Goal: Task Accomplishment & Management: Manage account settings

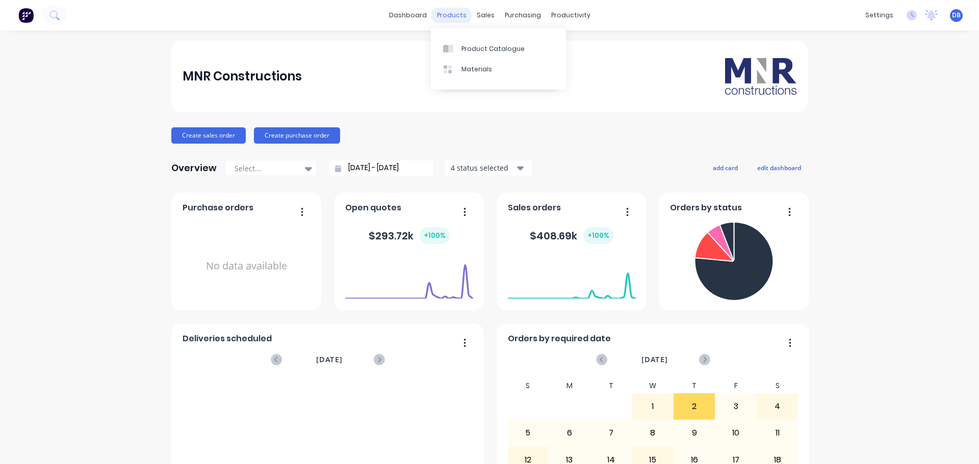
click at [438, 17] on div "products" at bounding box center [452, 15] width 40 height 15
click at [484, 15] on div "sales" at bounding box center [486, 15] width 28 height 15
click at [509, 47] on div "Sales Orders" at bounding box center [520, 48] width 42 height 9
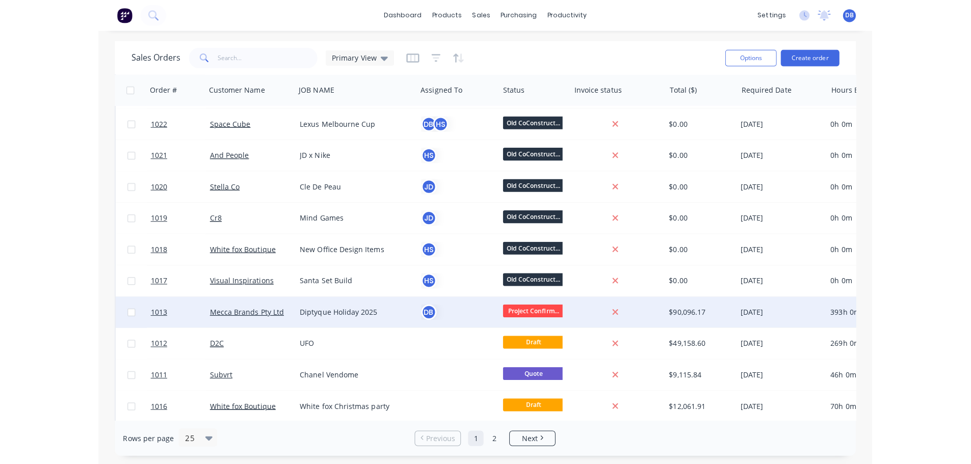
scroll to position [255, 0]
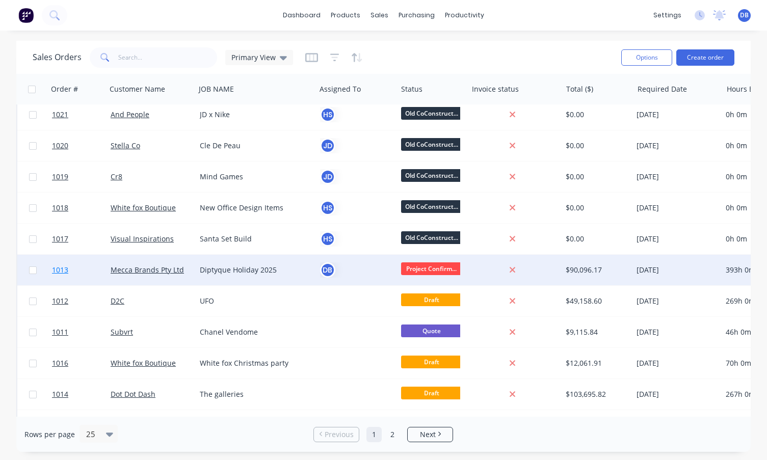
click at [81, 266] on link "1013" at bounding box center [81, 270] width 59 height 31
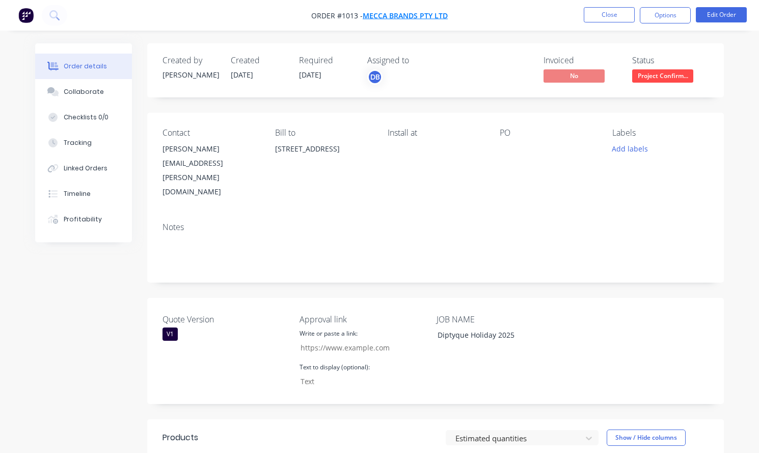
click at [394, 13] on span "Mecca Brands Pty Ltd" at bounding box center [405, 16] width 85 height 10
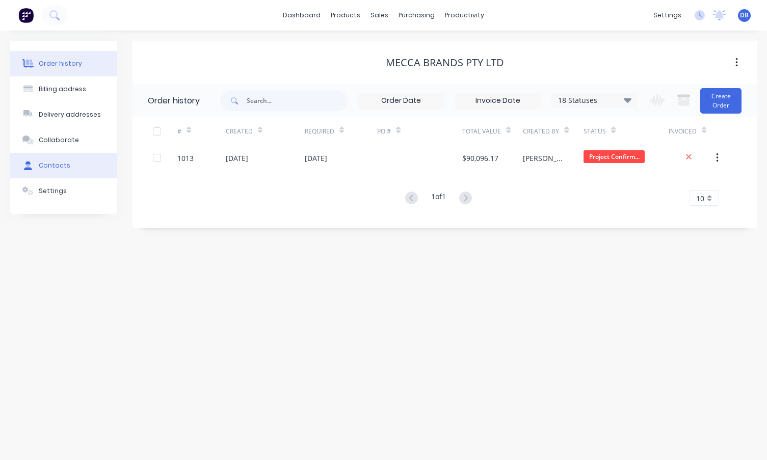
click at [53, 166] on div "Contacts" at bounding box center [55, 165] width 32 height 9
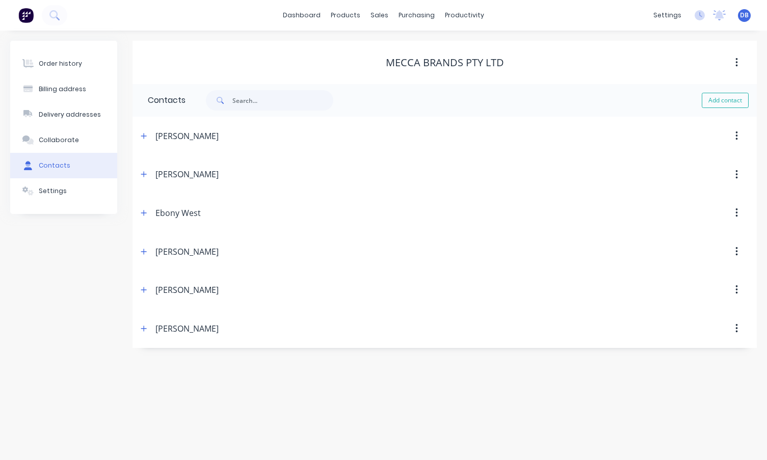
click at [740, 103] on button "Add contact" at bounding box center [725, 100] width 47 height 15
select select "AU"
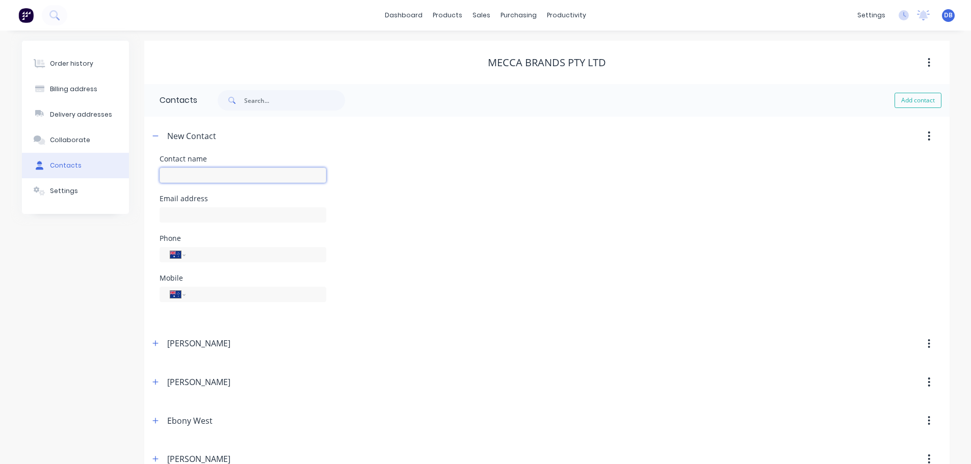
click at [185, 169] on input "text" at bounding box center [243, 175] width 167 height 15
type input "Elise Gibbons"
select select "AU"
click at [187, 214] on input "text" at bounding box center [243, 214] width 167 height 15
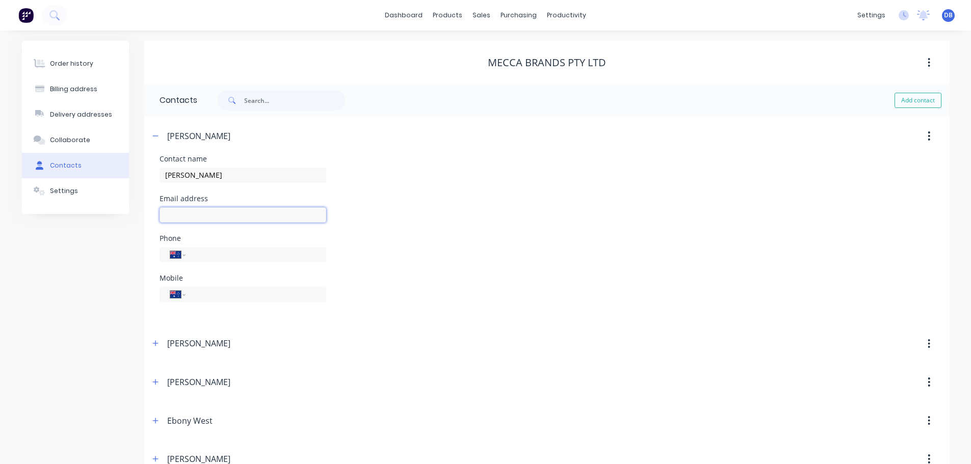
paste input "elise.gibbons@mecca.com.au"
type input "elise.gibbons@mecca.com.au"
click at [212, 250] on input "tel" at bounding box center [254, 255] width 122 height 12
click at [209, 292] on input "tel" at bounding box center [254, 295] width 122 height 12
type input "0491 689 189"
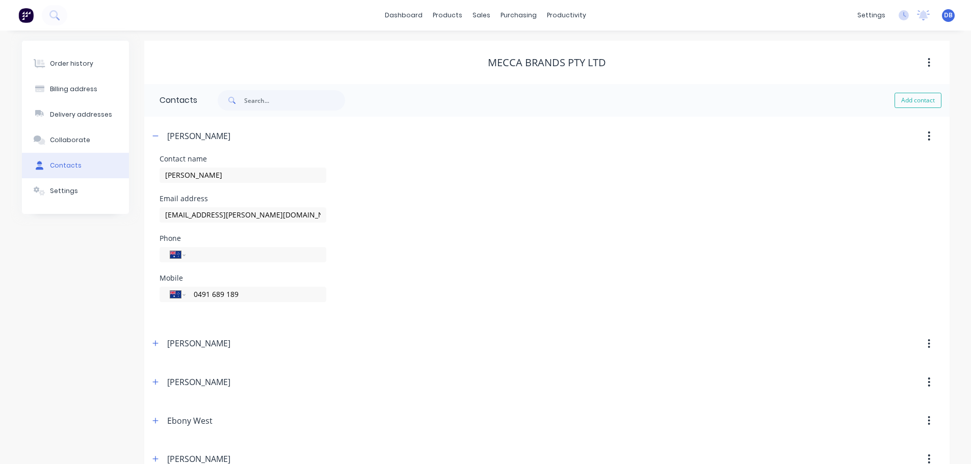
click at [599, 290] on div "Mobile International Afghanistan Åland Islands Albania Algeria American Samoa A…" at bounding box center [547, 295] width 775 height 40
click at [153, 135] on icon "button" at bounding box center [155, 136] width 6 height 7
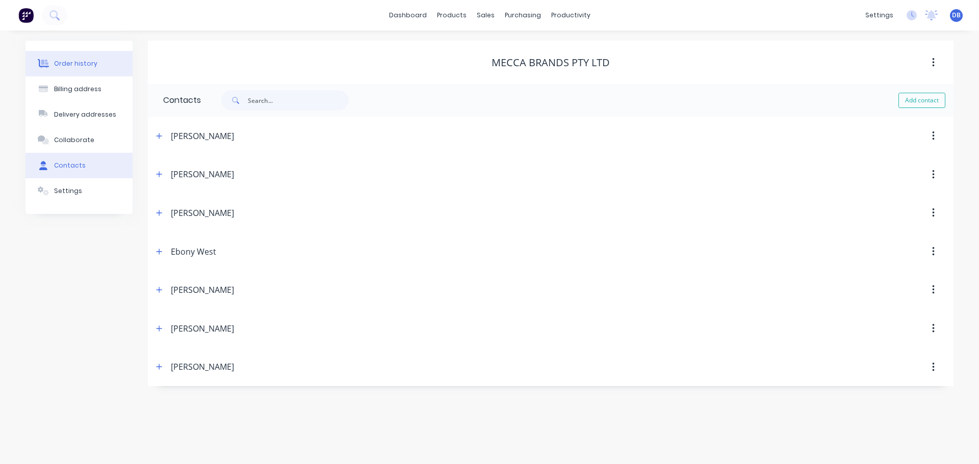
click at [79, 65] on div "Order history" at bounding box center [75, 63] width 43 height 9
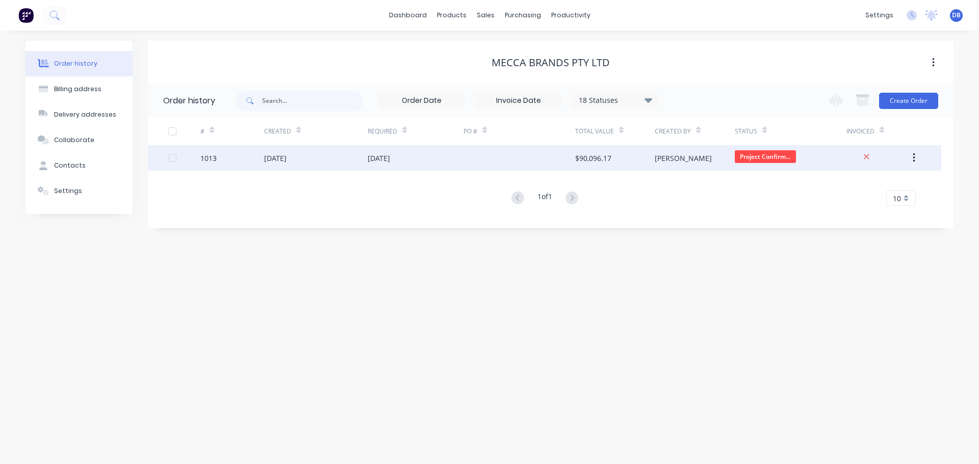
click at [345, 156] on div "[DATE]" at bounding box center [315, 157] width 103 height 25
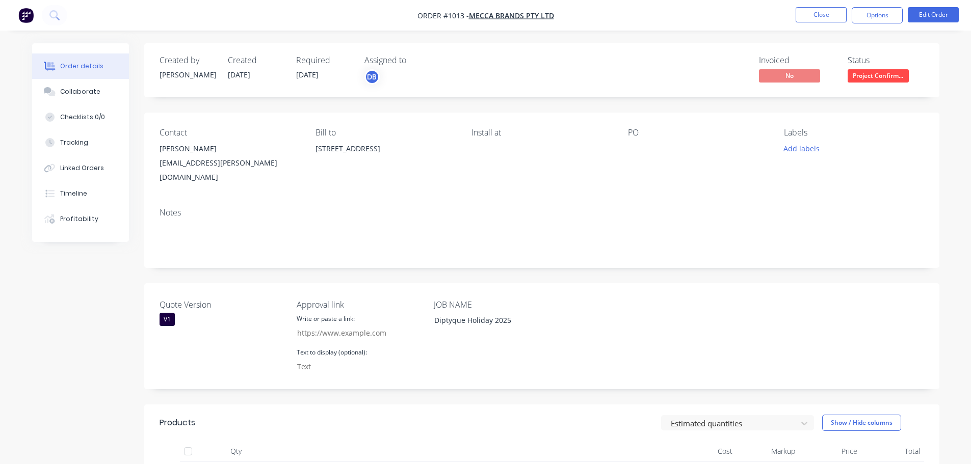
click at [177, 147] on div "Ella Harris" at bounding box center [230, 149] width 140 height 14
click at [929, 15] on button "Edit Order" at bounding box center [933, 14] width 51 height 15
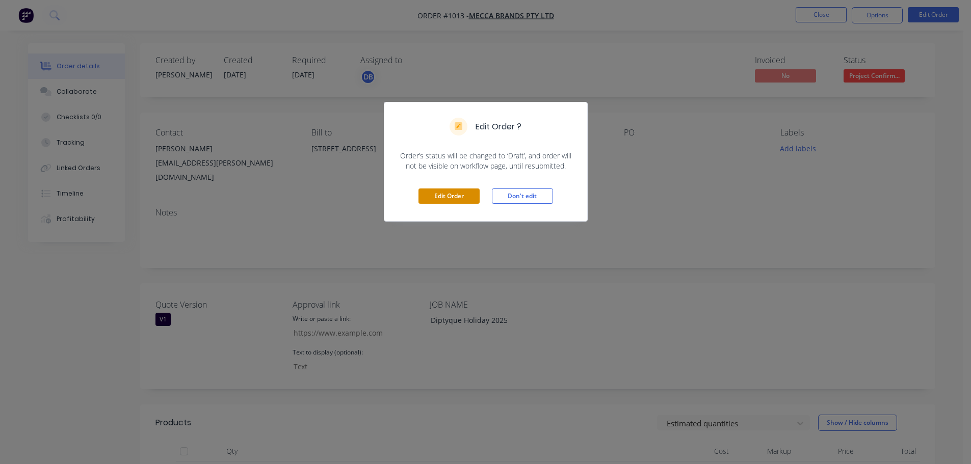
click at [465, 191] on button "Edit Order" at bounding box center [448, 196] width 61 height 15
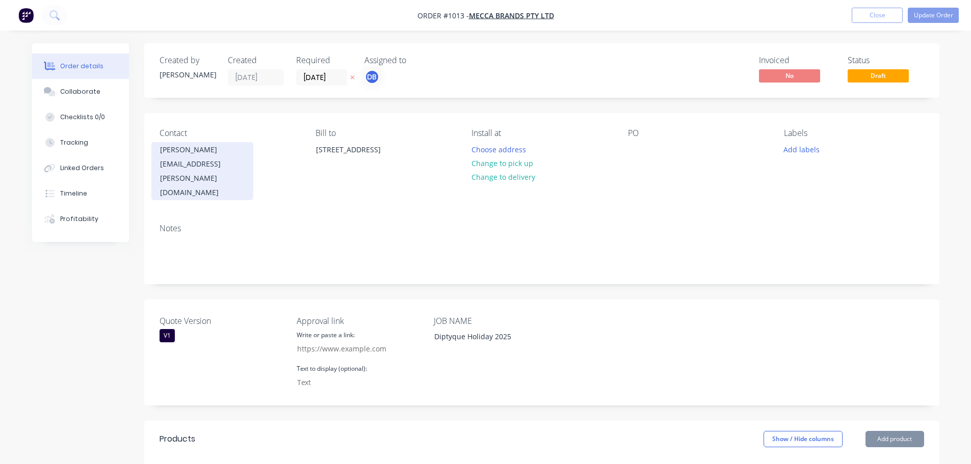
click at [173, 161] on div "ellia.harris@mecca.com.au" at bounding box center [202, 178] width 85 height 43
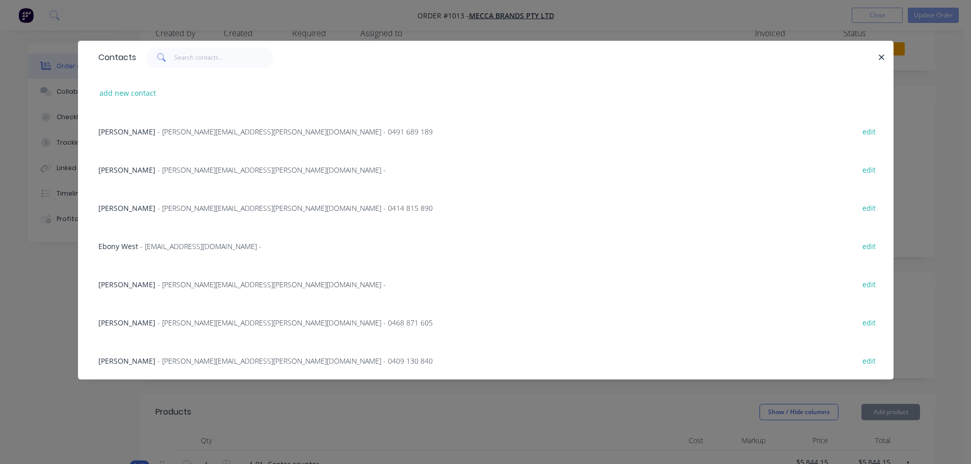
scroll to position [51, 0]
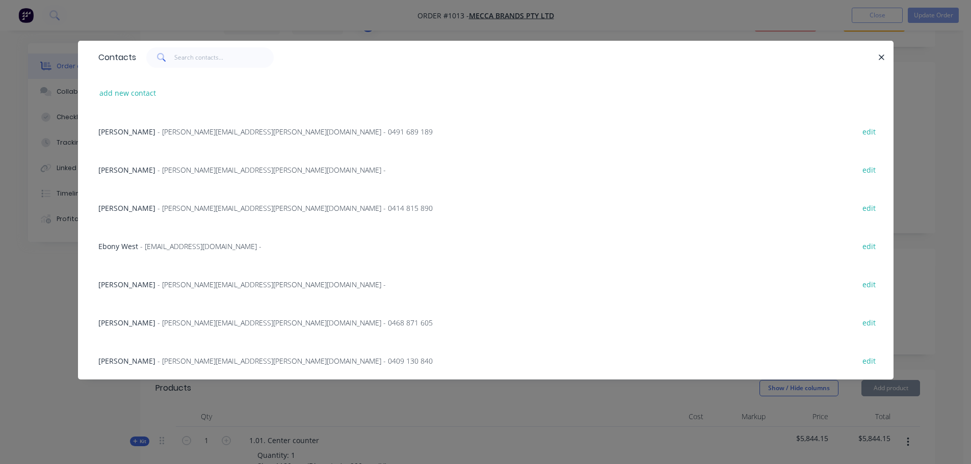
click at [194, 134] on span "- elise.gibbons@mecca.com.au - 0491 689 189" at bounding box center [295, 132] width 275 height 10
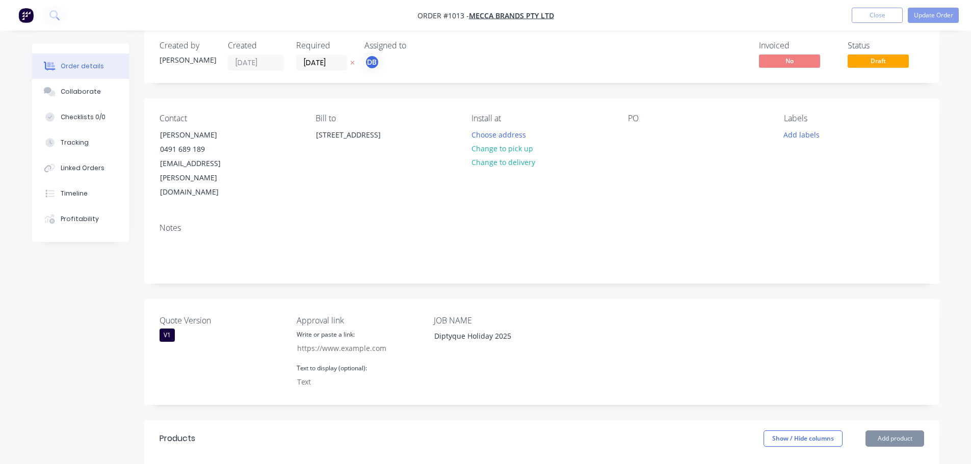
scroll to position [0, 0]
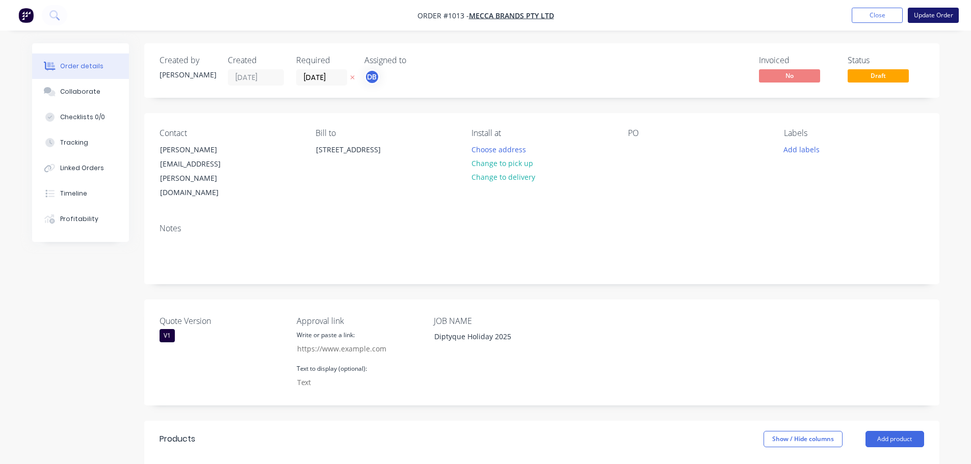
click at [940, 16] on button "Update Order" at bounding box center [933, 15] width 51 height 15
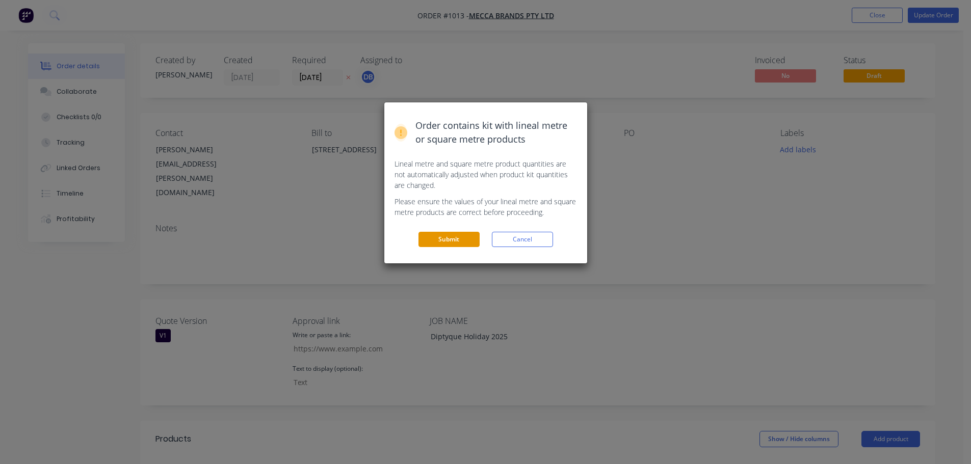
click at [451, 241] on button "Submit" at bounding box center [448, 239] width 61 height 15
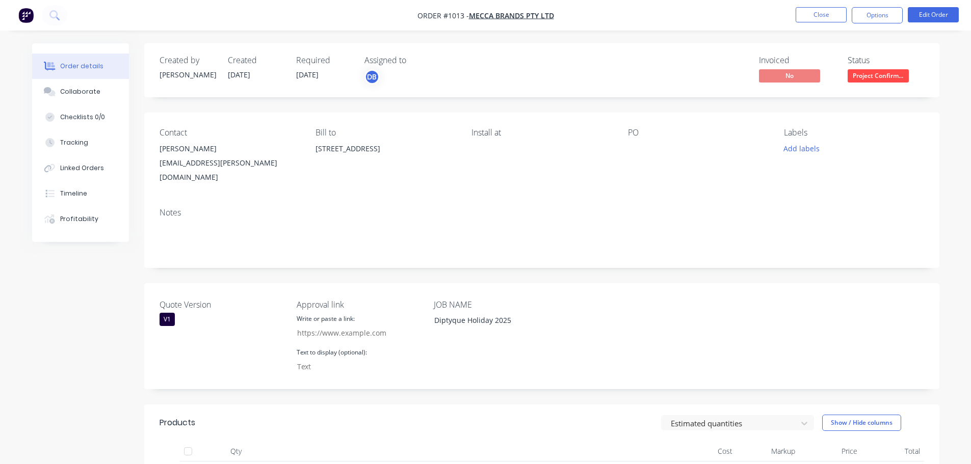
click at [238, 166] on div "ellia.harris@mecca.com.au" at bounding box center [230, 170] width 140 height 29
click at [742, 175] on div "Contact Ella Harris ellia.harris@mecca.com.au Bill to 35 Wangaratta Street Rich…" at bounding box center [541, 156] width 795 height 87
click at [938, 17] on button "Edit Order" at bounding box center [933, 14] width 51 height 15
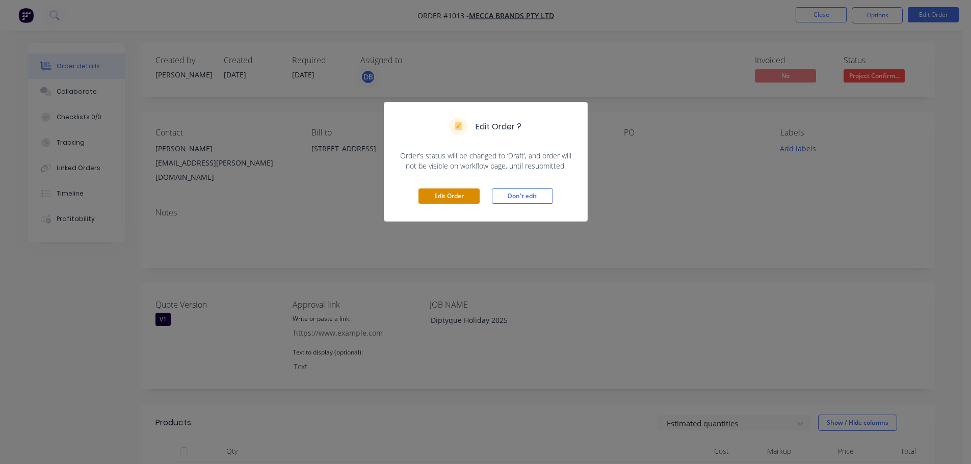
click at [444, 195] on button "Edit Order" at bounding box center [448, 196] width 61 height 15
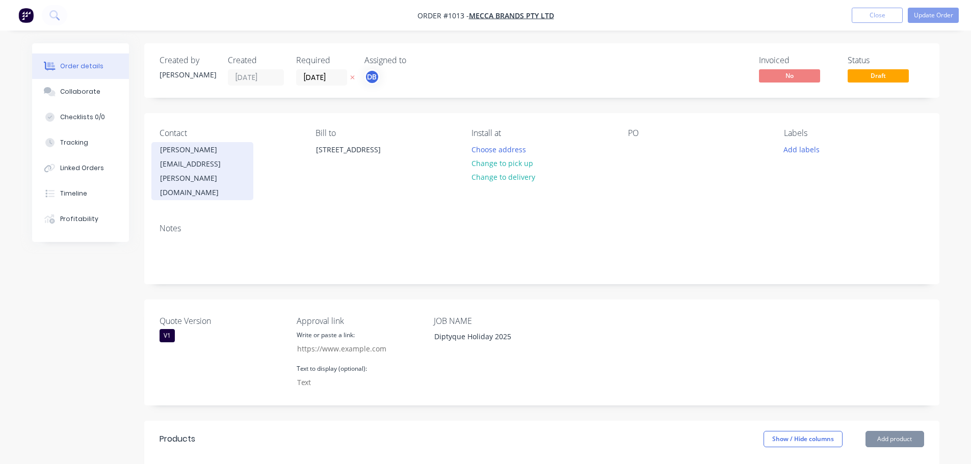
click at [208, 160] on div "ellia.harris@mecca.com.au" at bounding box center [202, 178] width 85 height 43
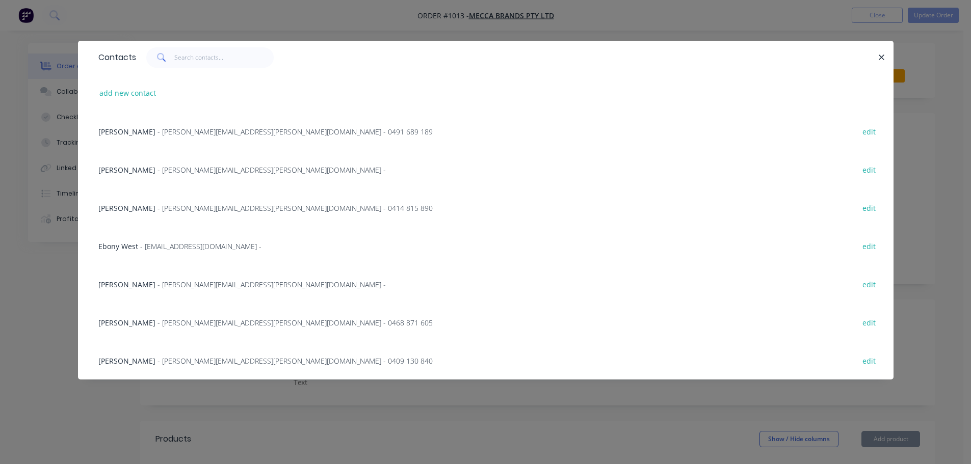
click at [197, 131] on span "- elise.gibbons@mecca.com.au - 0491 689 189" at bounding box center [295, 132] width 275 height 10
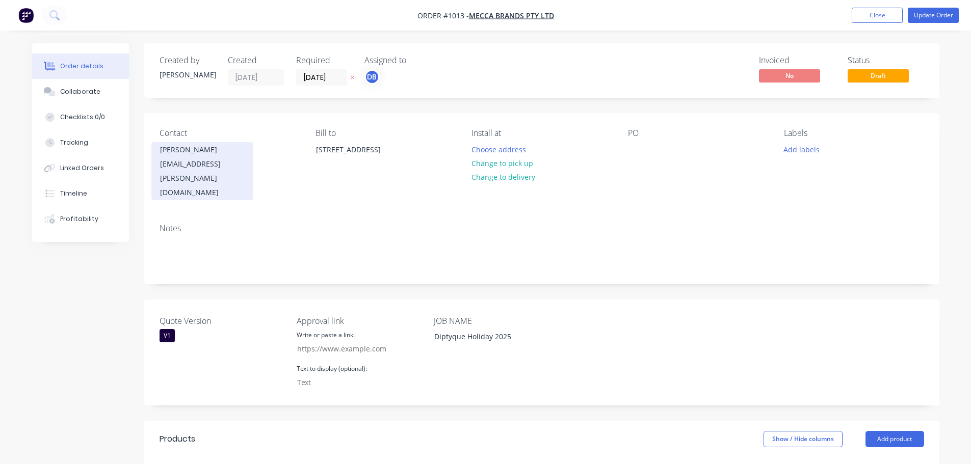
click at [172, 163] on div "ellia.harris@mecca.com.au" at bounding box center [202, 178] width 85 height 43
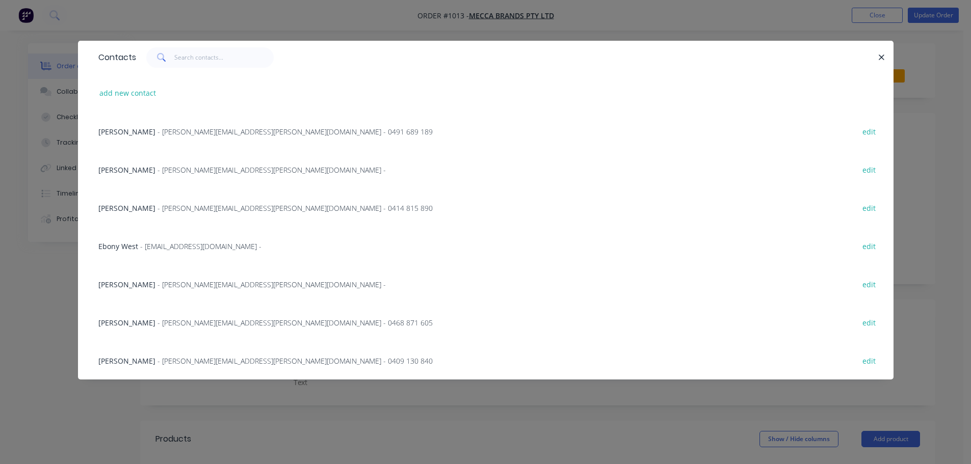
click at [207, 131] on span "- elise.gibbons@mecca.com.au - 0491 689 189" at bounding box center [295, 132] width 275 height 10
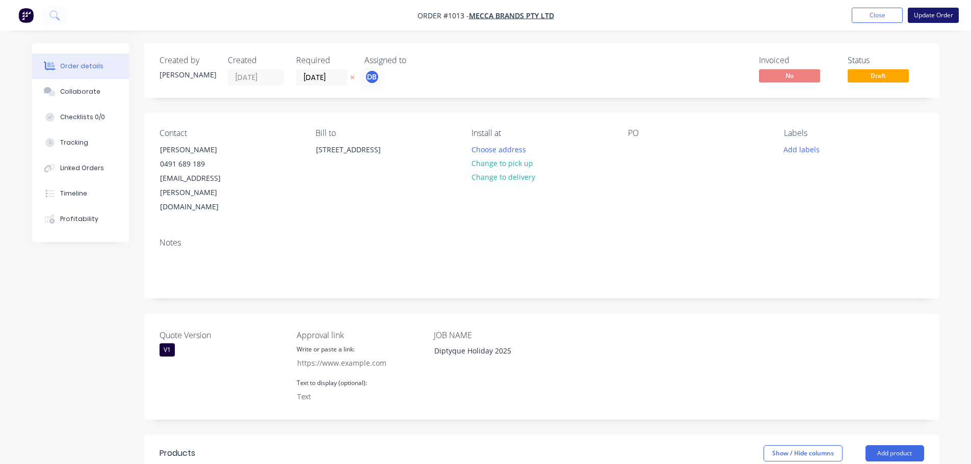
click at [947, 12] on button "Update Order" at bounding box center [933, 15] width 51 height 15
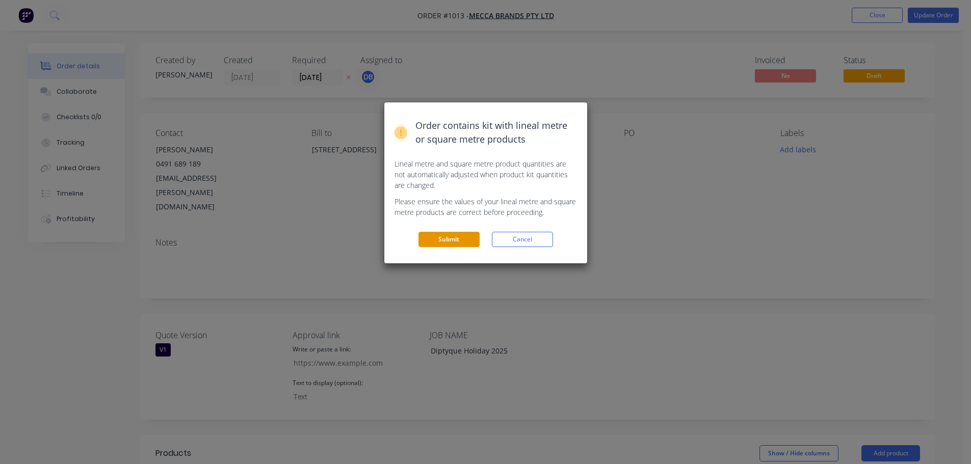
click at [457, 240] on button "Submit" at bounding box center [448, 239] width 61 height 15
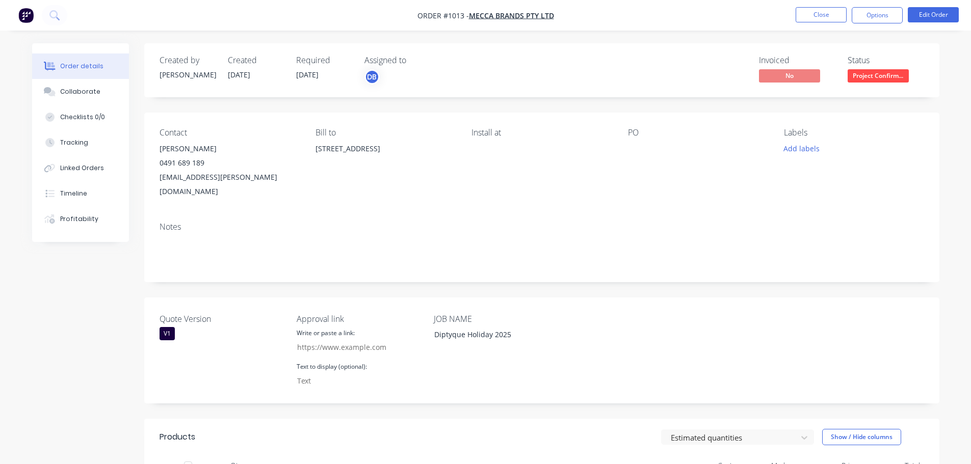
drag, startPoint x: 261, startPoint y: 178, endPoint x: 260, endPoint y: 171, distance: 7.2
click at [261, 177] on div "elise.gibbons@mecca.com.au" at bounding box center [230, 184] width 140 height 29
click at [248, 177] on div "elise.gibbons@mecca.com.au" at bounding box center [230, 184] width 140 height 29
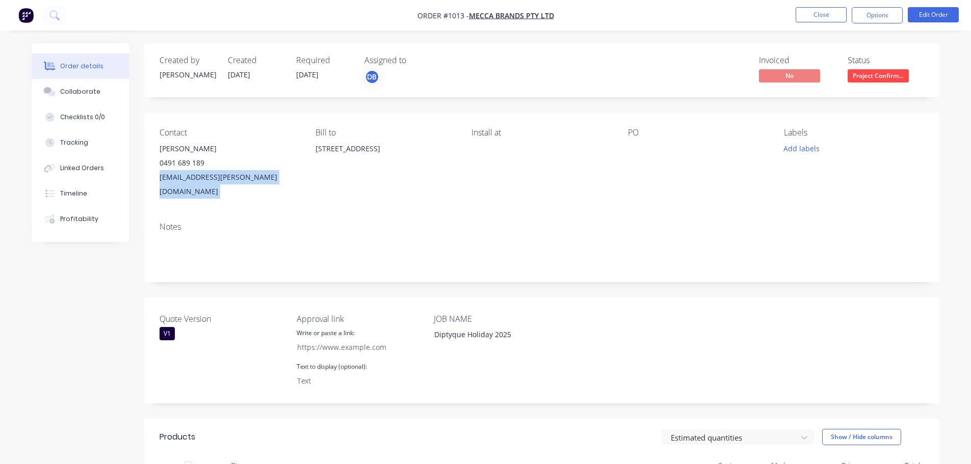
drag, startPoint x: 249, startPoint y: 178, endPoint x: 242, endPoint y: 189, distance: 13.0
copy div "elise.gibbons@mecca.com.au"
click at [811, 20] on button "Close" at bounding box center [821, 14] width 51 height 15
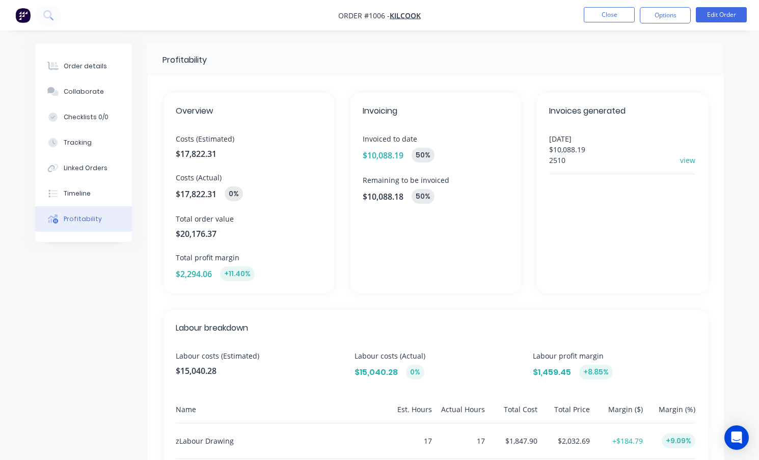
scroll to position [926, 0]
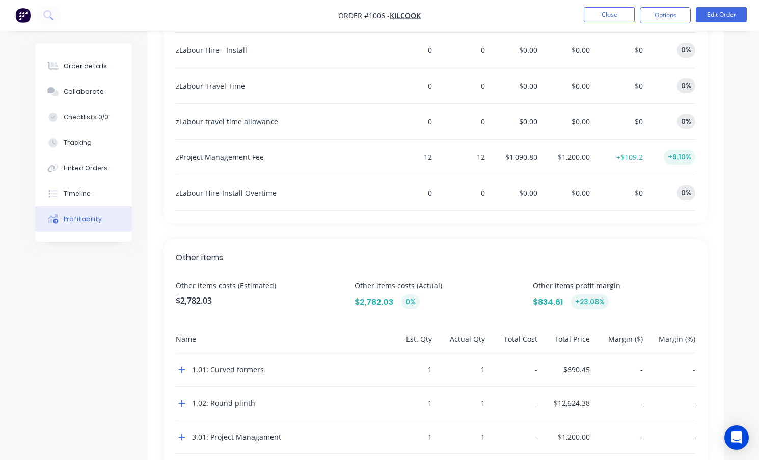
drag, startPoint x: 72, startPoint y: 323, endPoint x: 110, endPoint y: 319, distance: 37.4
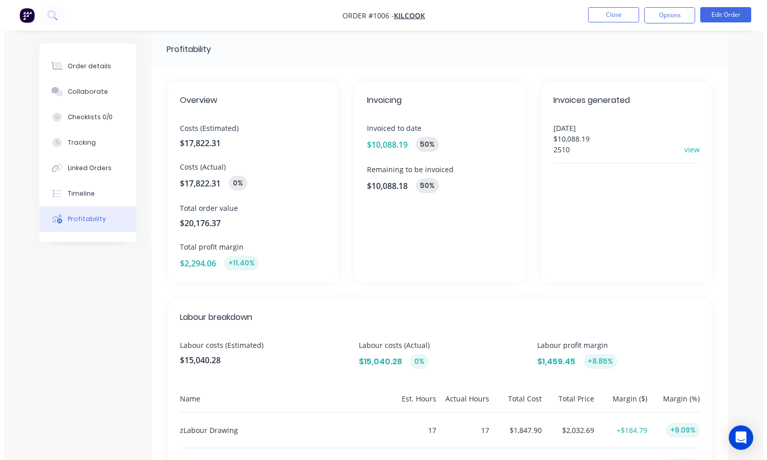
scroll to position [0, 0]
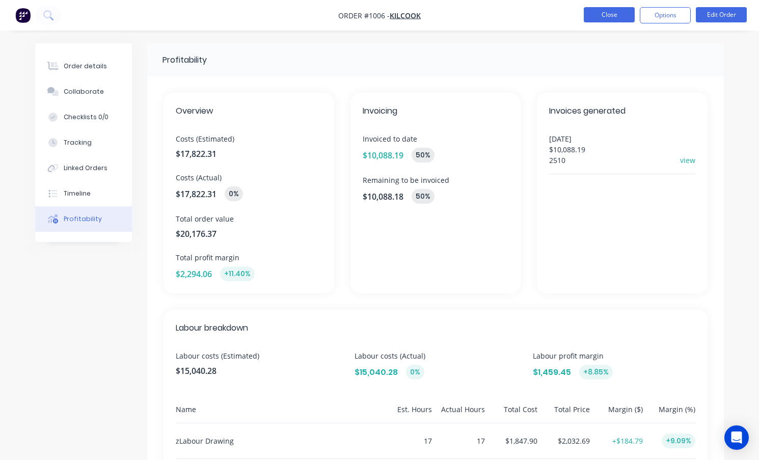
click at [622, 15] on button "Close" at bounding box center [609, 14] width 51 height 15
